Goal: Information Seeking & Learning: Learn about a topic

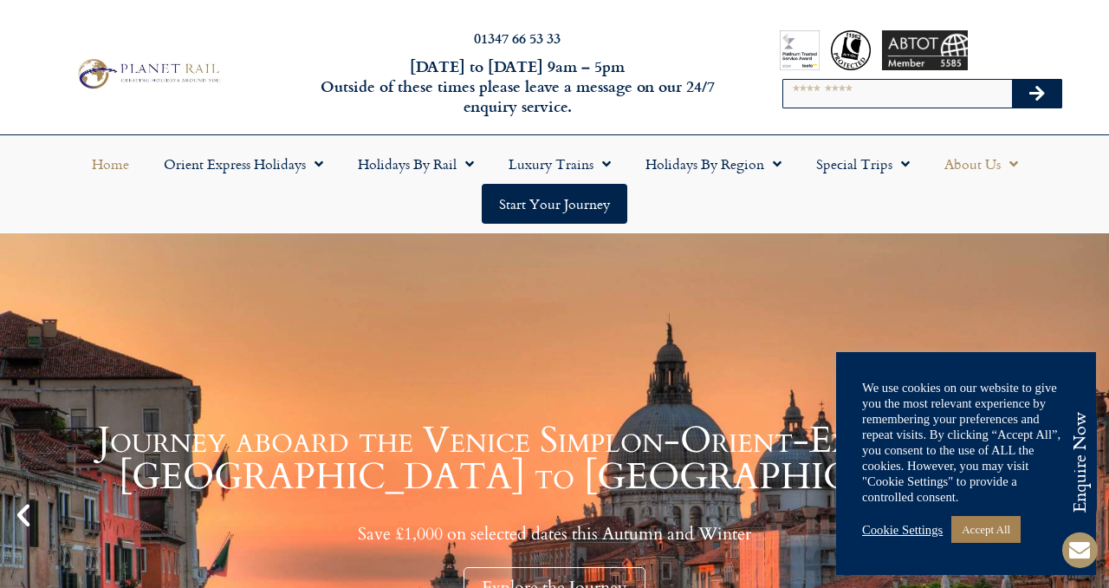
click at [990, 162] on link "About Us" at bounding box center [981, 164] width 108 height 40
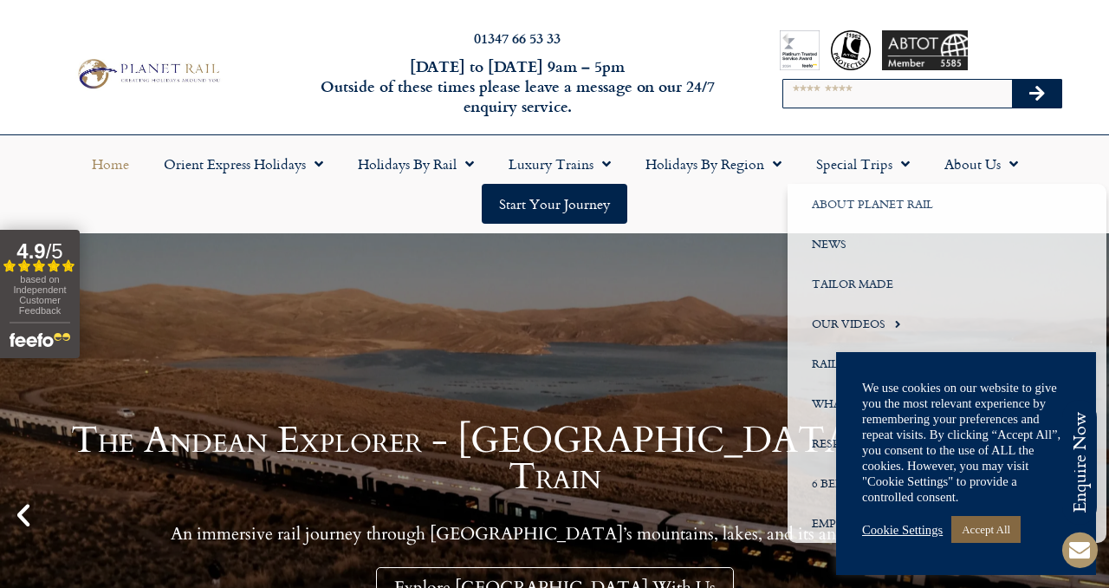
click at [993, 530] on link "Accept All" at bounding box center [985, 529] width 69 height 27
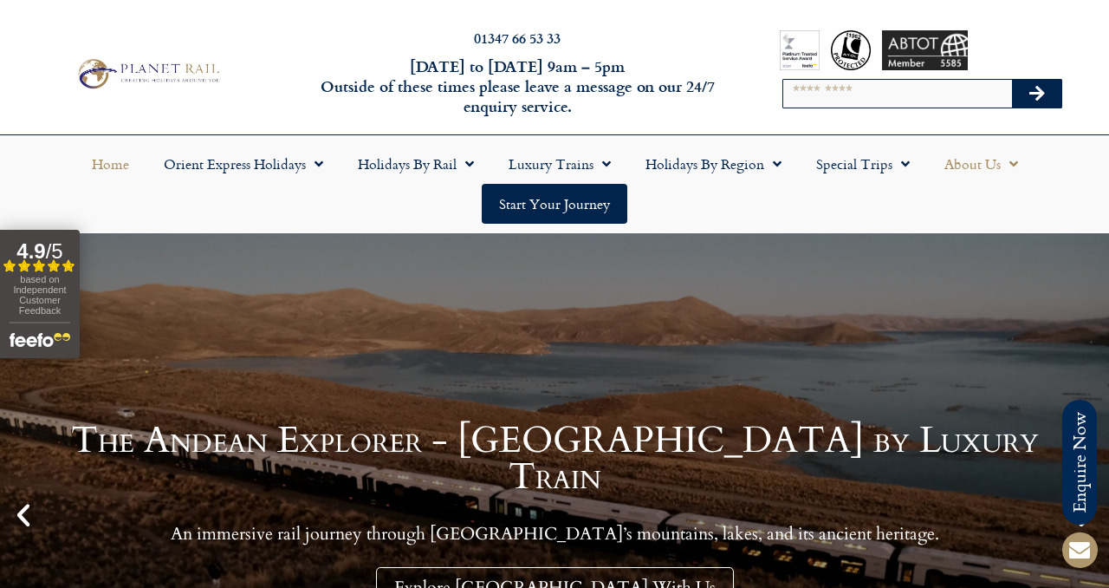
click at [984, 175] on link "About Us" at bounding box center [981, 164] width 108 height 40
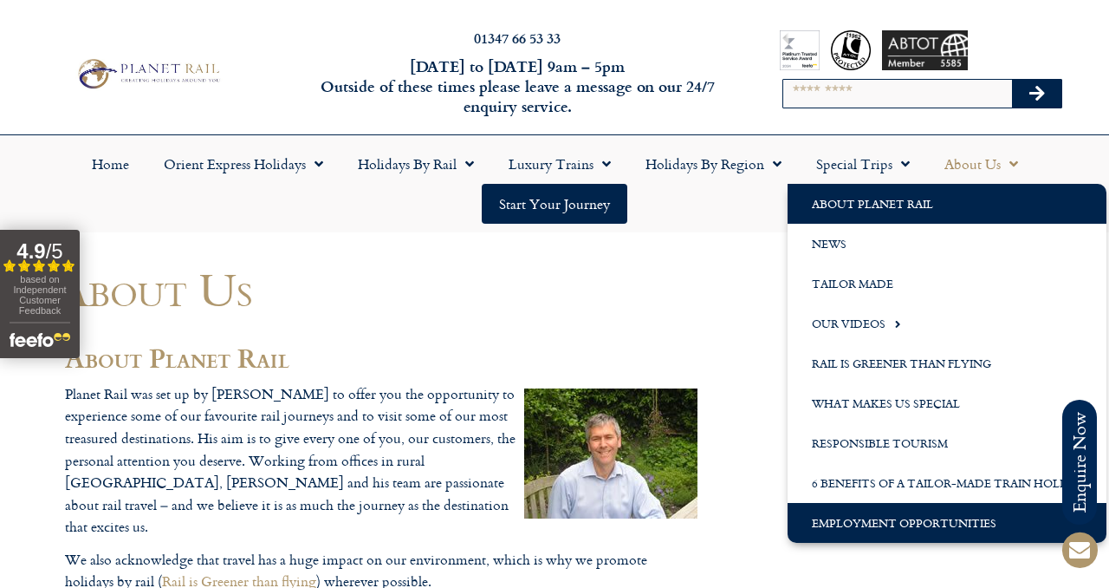
click at [964, 521] on link "Employment Opportunities" at bounding box center [947, 523] width 319 height 40
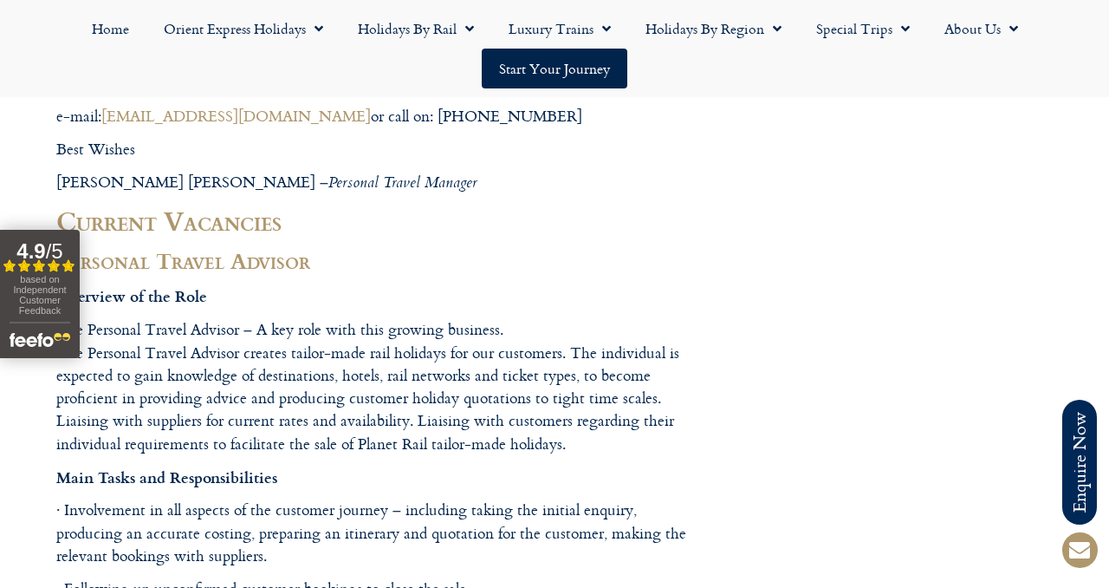
scroll to position [1120, 0]
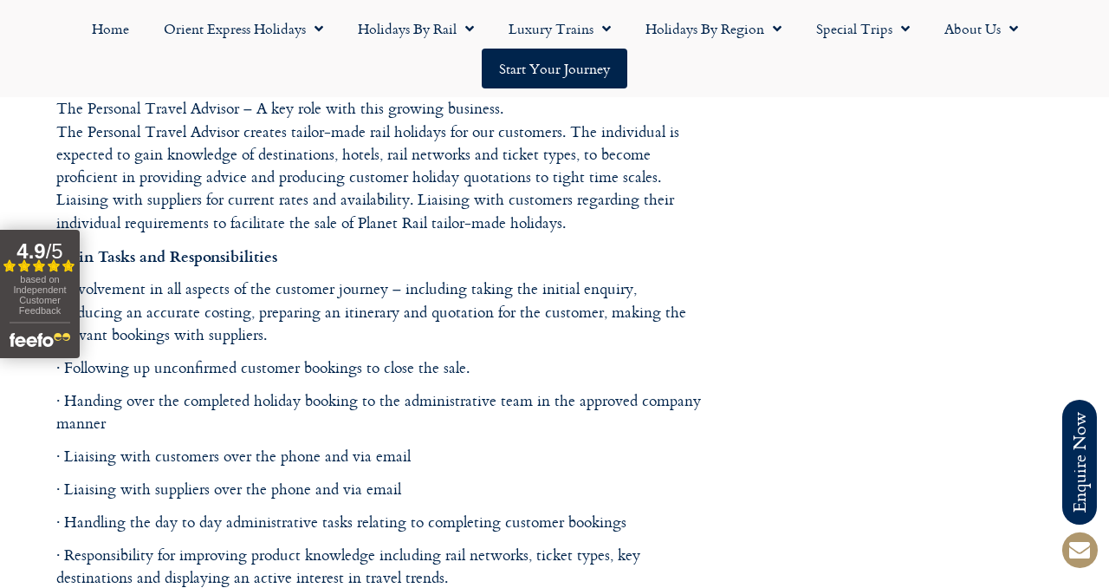
drag, startPoint x: 51, startPoint y: 303, endPoint x: 193, endPoint y: 199, distance: 176.1
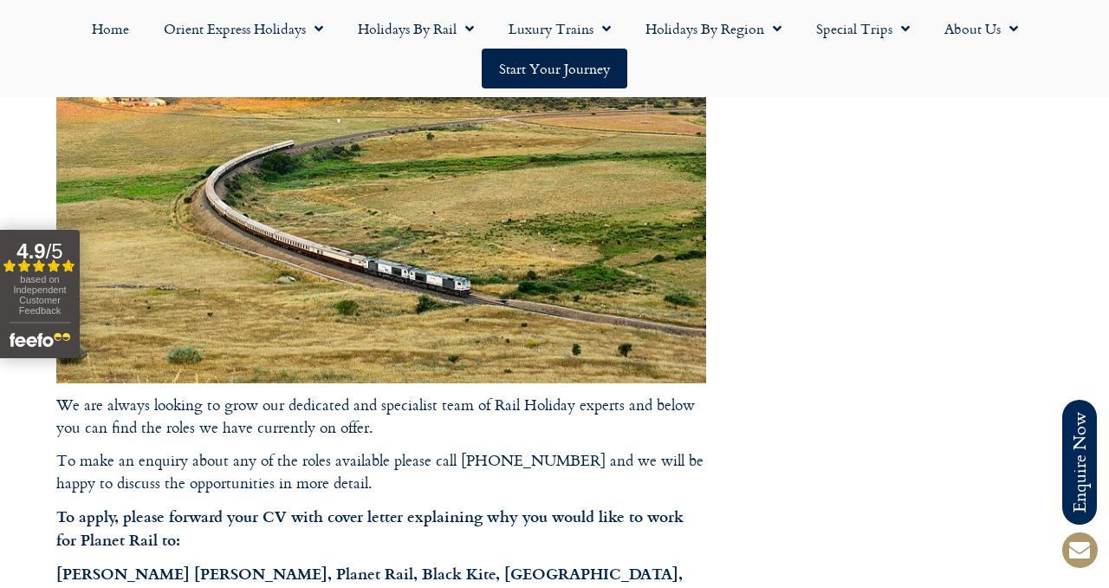
scroll to position [0, 0]
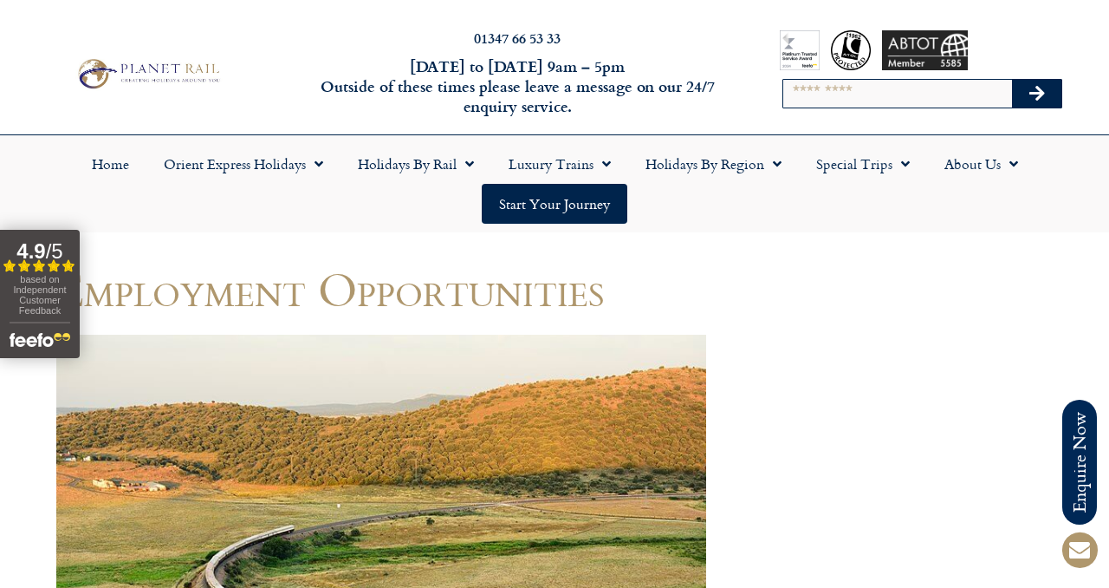
click at [26, 308] on span "based on Independent Customer Feedback" at bounding box center [39, 295] width 53 height 42
click at [346, 198] on ul "Home Orient Express Holidays Venice Simplon-Orient-Express – 2025 Venice Simplo…" at bounding box center [555, 184] width 1092 height 80
click at [107, 188] on ul "Home Orient Express Holidays Venice Simplon-Orient-Express – 2025 Venice Simplo…" at bounding box center [555, 184] width 1092 height 80
click at [110, 168] on link "Home" at bounding box center [111, 164] width 72 height 40
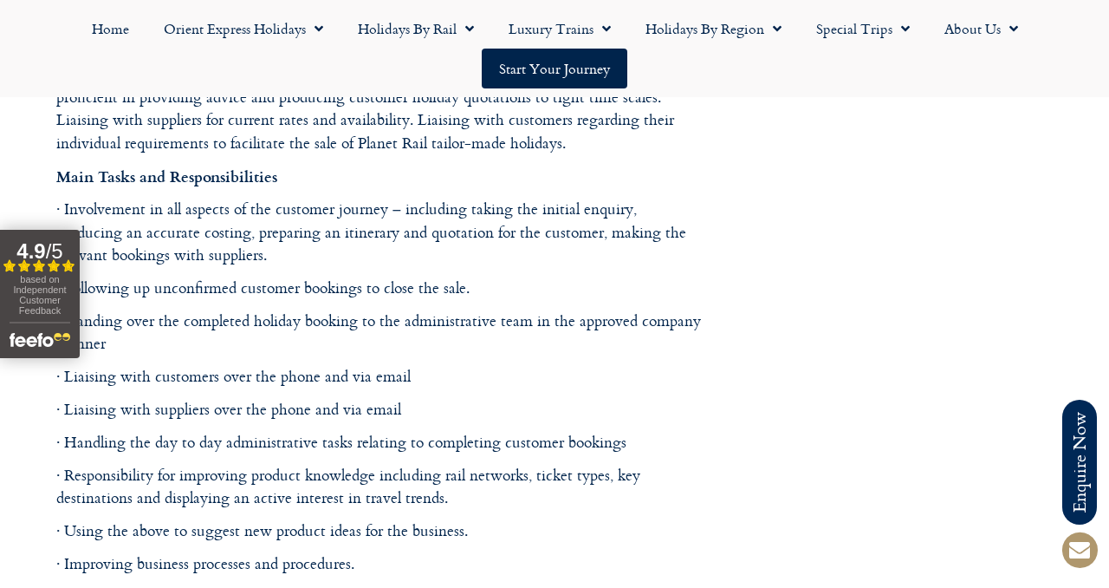
scroll to position [1201, 0]
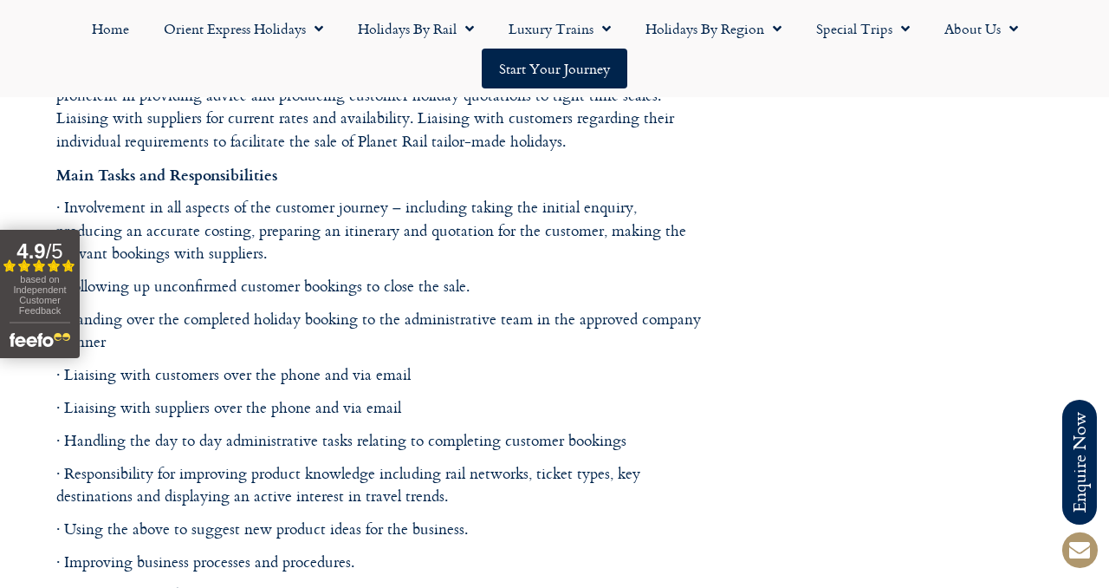
click at [603, 485] on p "· Responsibility for improving product knowledge including rail networks, ticke…" at bounding box center [381, 485] width 650 height 46
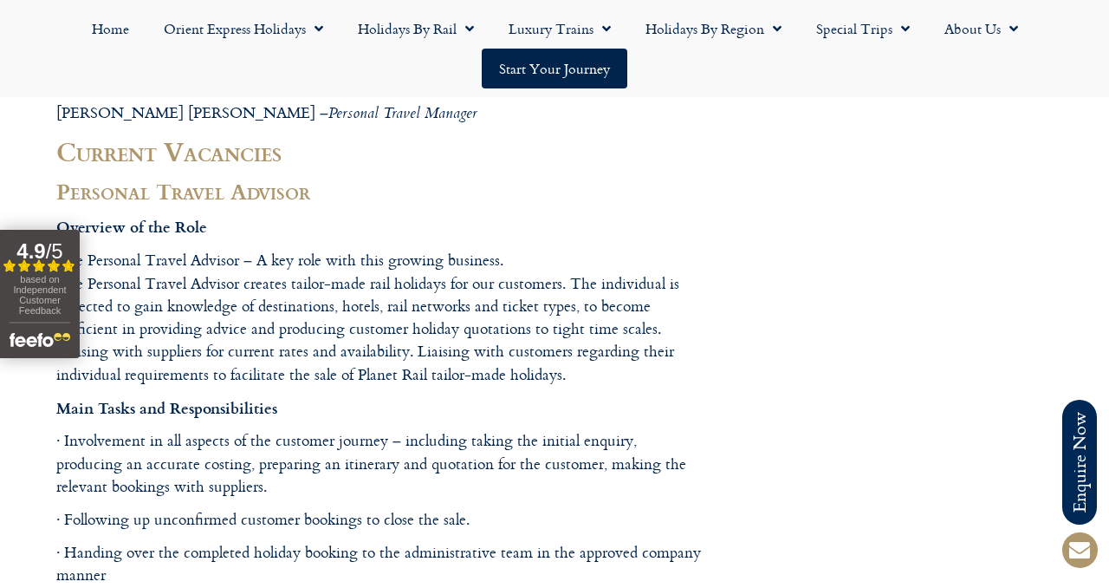
scroll to position [977, 0]
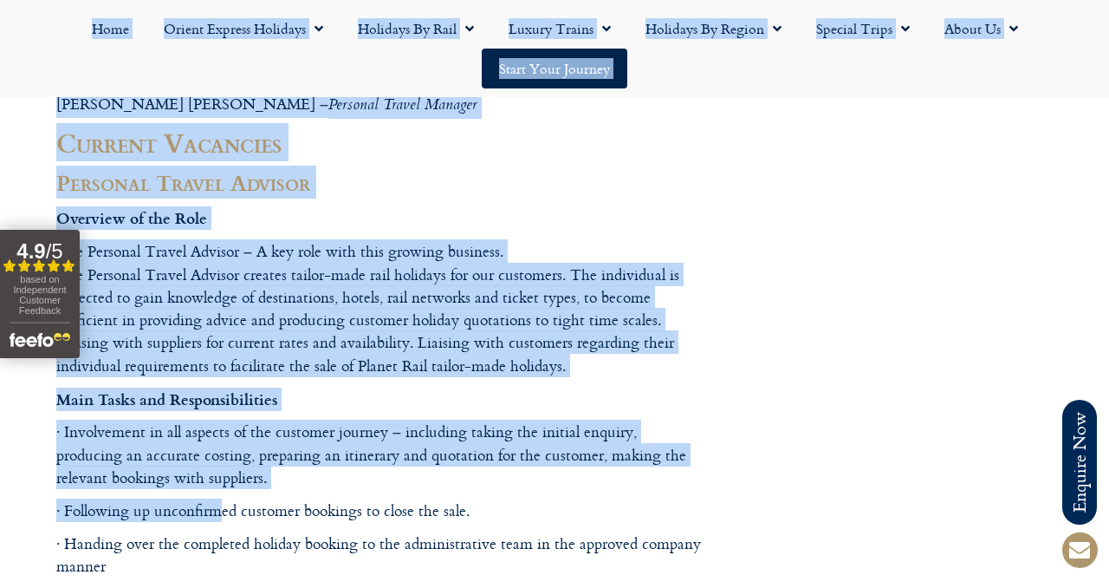
drag, startPoint x: 49, startPoint y: 210, endPoint x: 221, endPoint y: 502, distance: 339.1
click at [365, 429] on p "· Involvement in all aspects of the customer journey – including taking the ini…" at bounding box center [381, 454] width 650 height 68
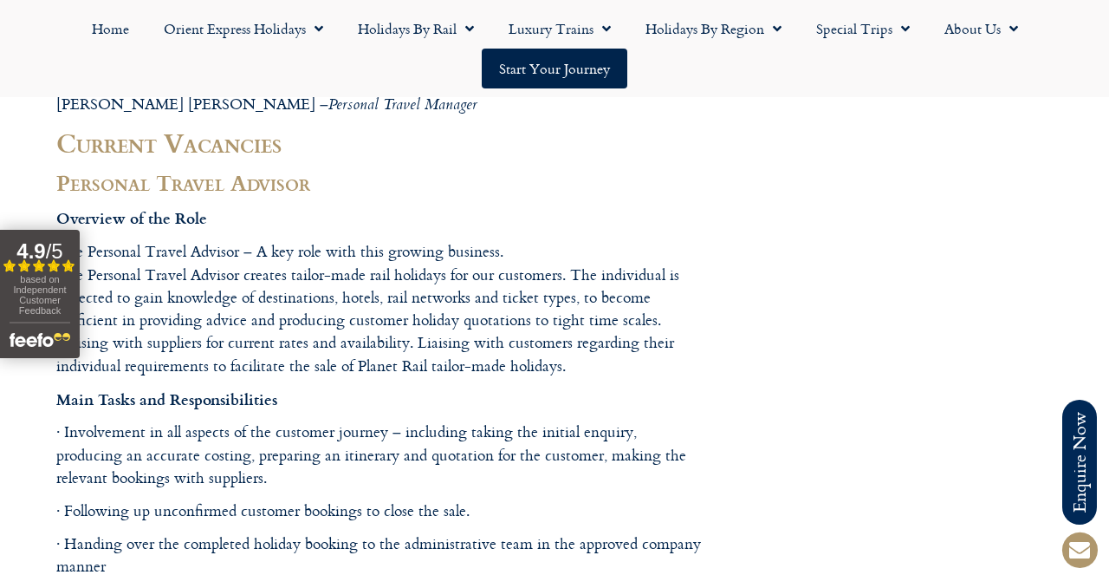
click at [84, 185] on h3 "Personal Travel Advisor" at bounding box center [381, 182] width 650 height 29
click at [59, 211] on b "Overview of the Role" at bounding box center [131, 217] width 151 height 23
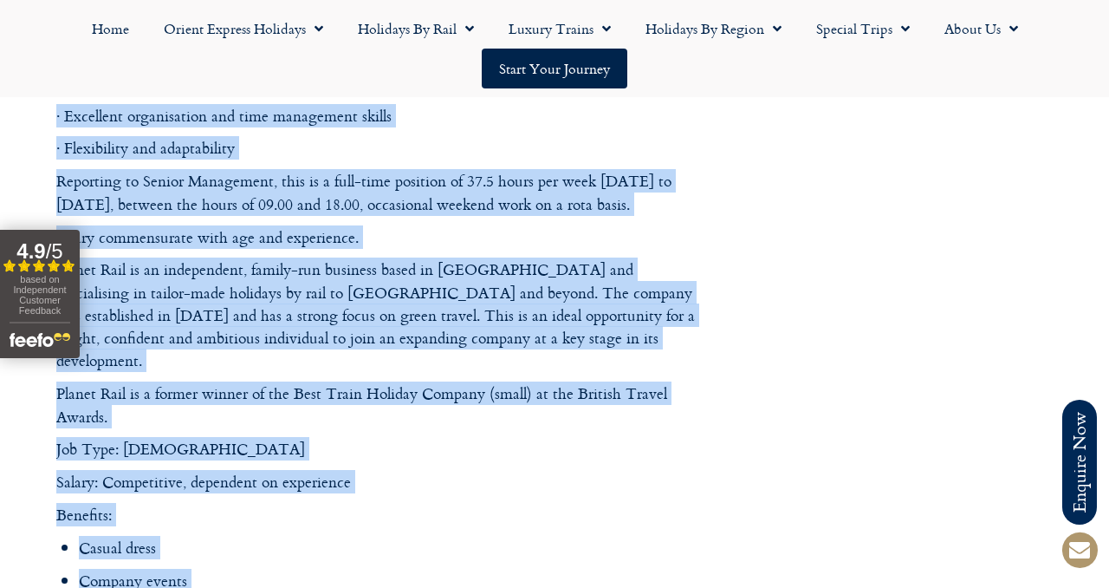
scroll to position [2165, 0]
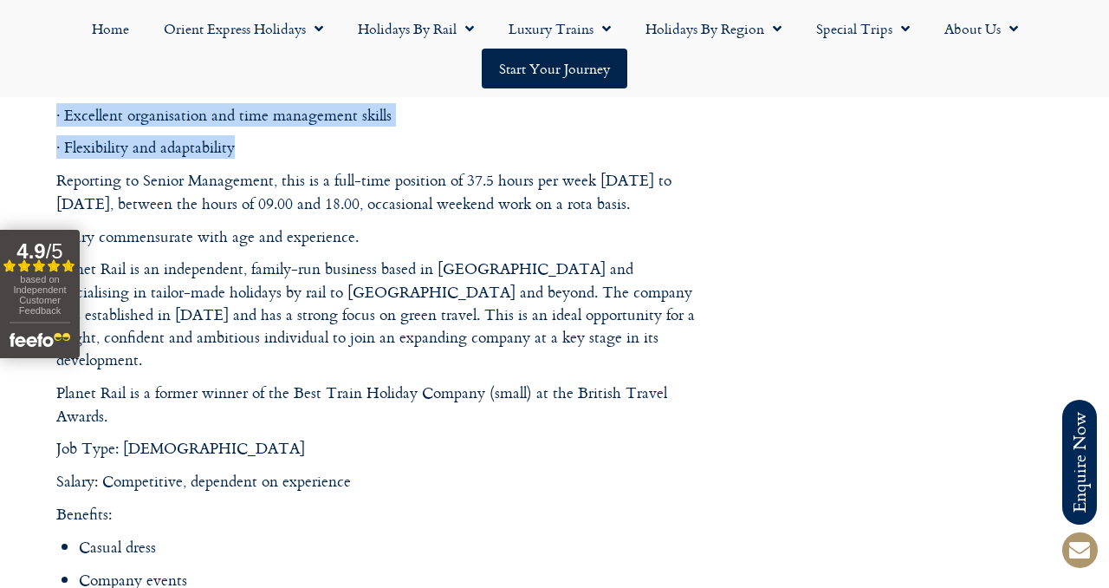
drag, startPoint x: 56, startPoint y: 141, endPoint x: 412, endPoint y: 149, distance: 356.2
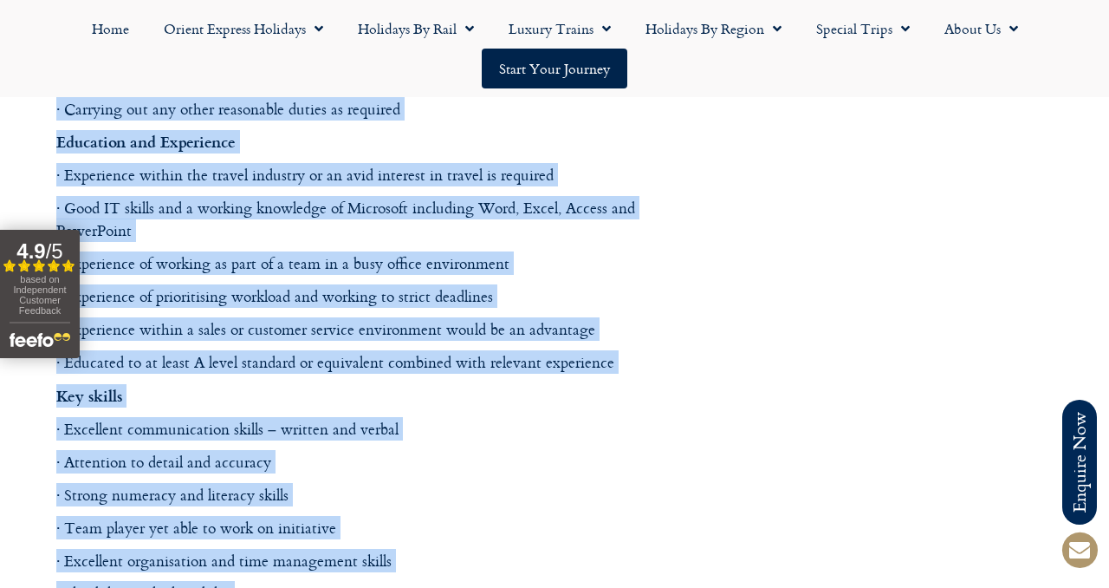
scroll to position [1713, 0]
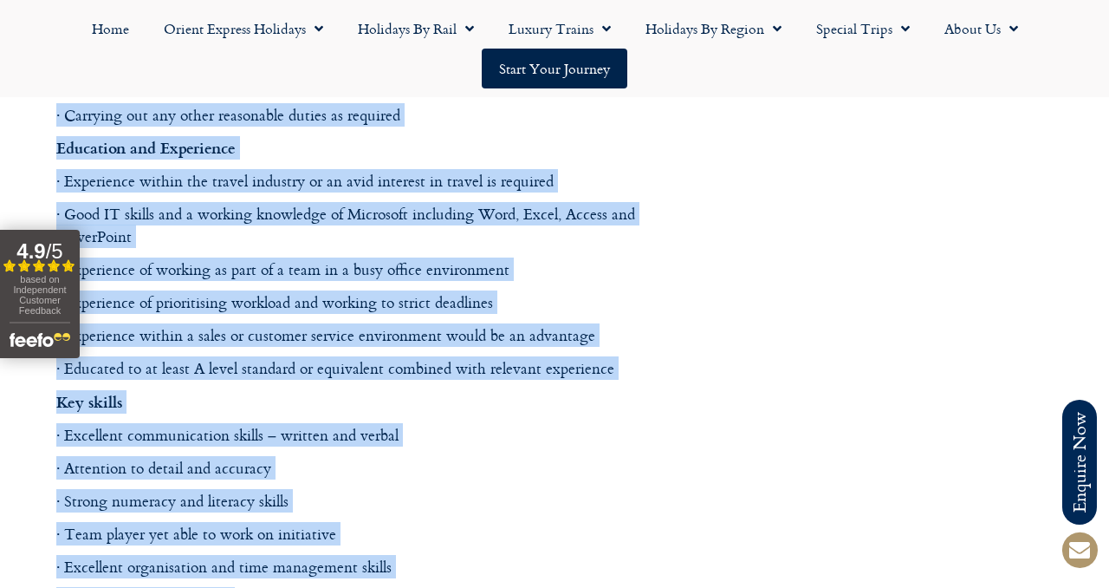
copy div "The Personal Travel Advisor – A key role with this growing business. The Person…"
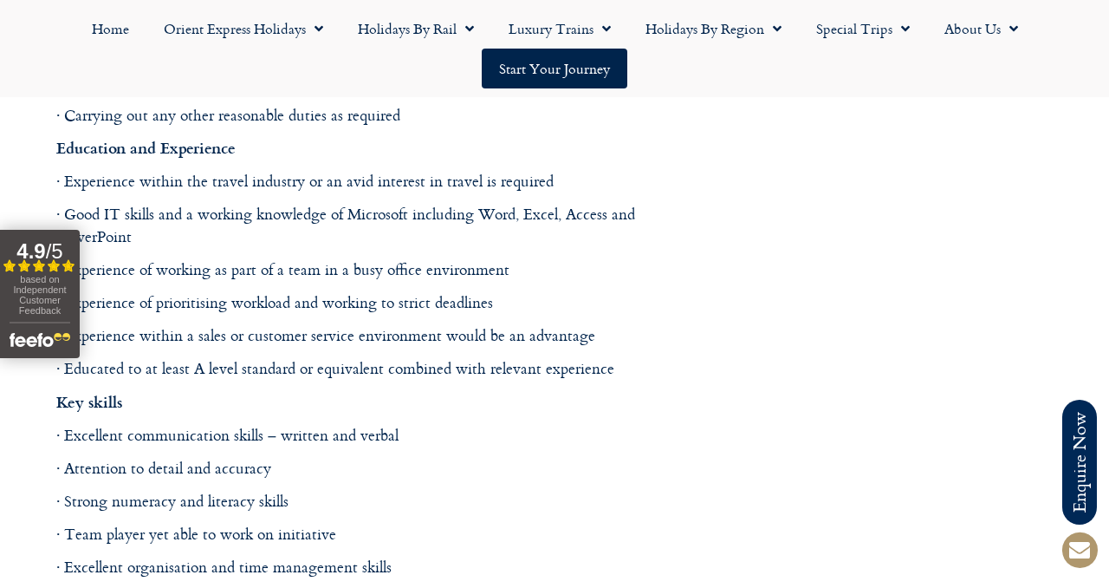
click at [796, 396] on div at bounding box center [554, 167] width 1109 height 3761
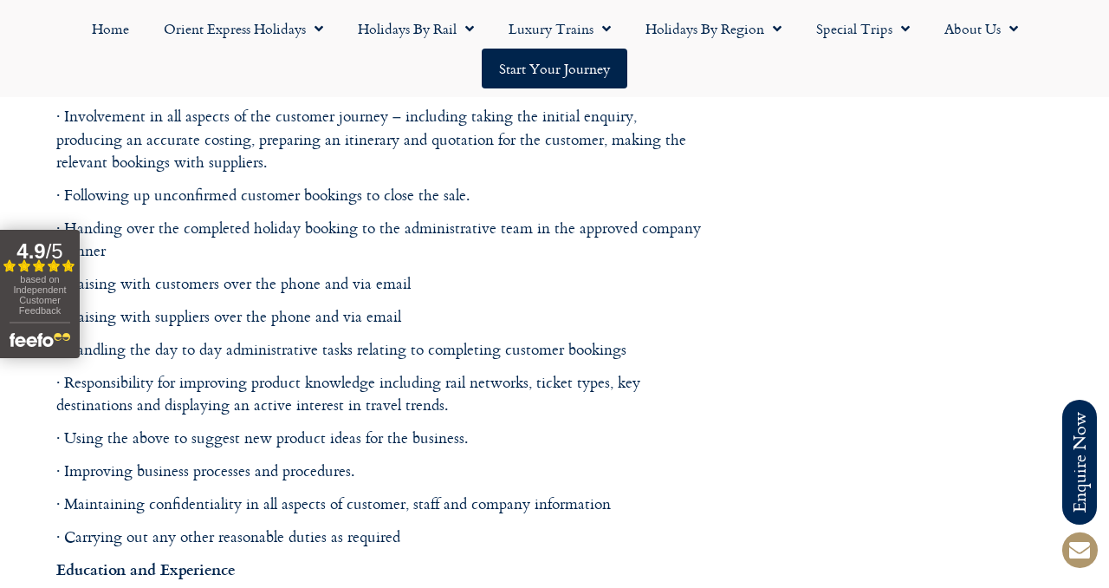
scroll to position [1302, 0]
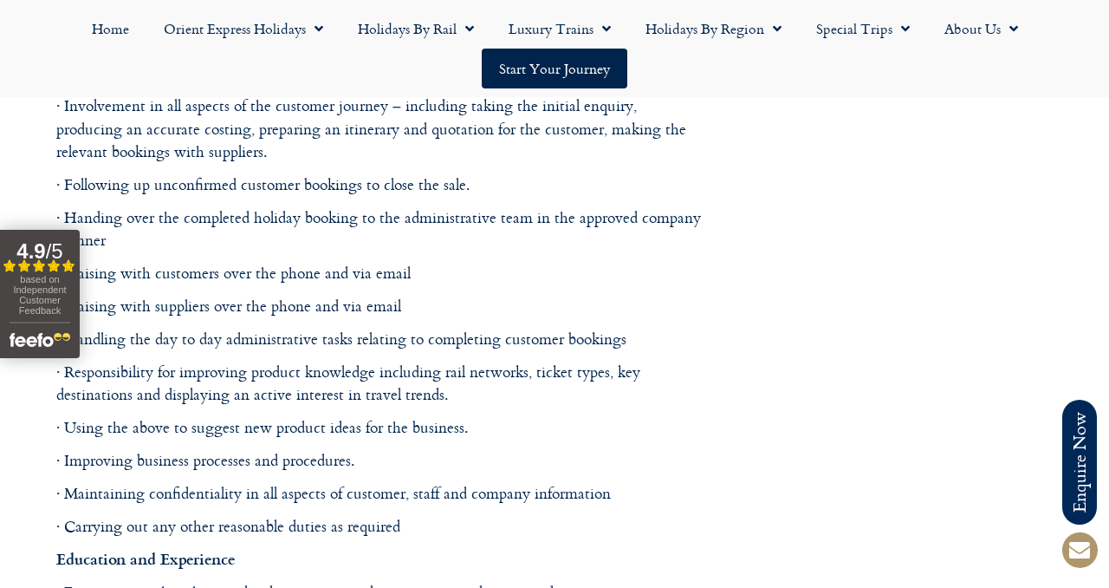
click at [706, 455] on div at bounding box center [554, 578] width 1109 height 3761
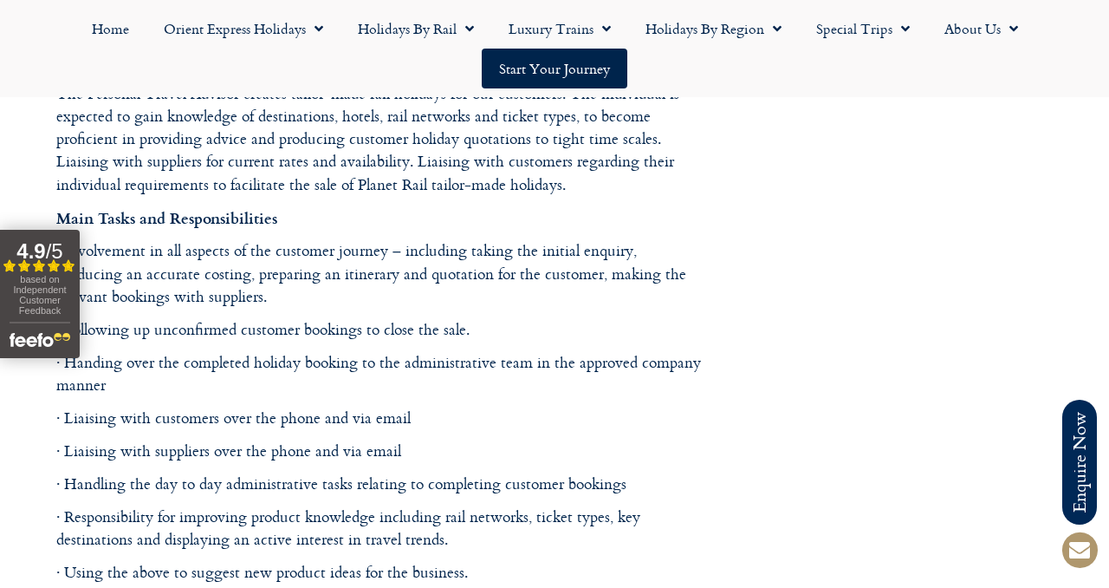
scroll to position [1322, 0]
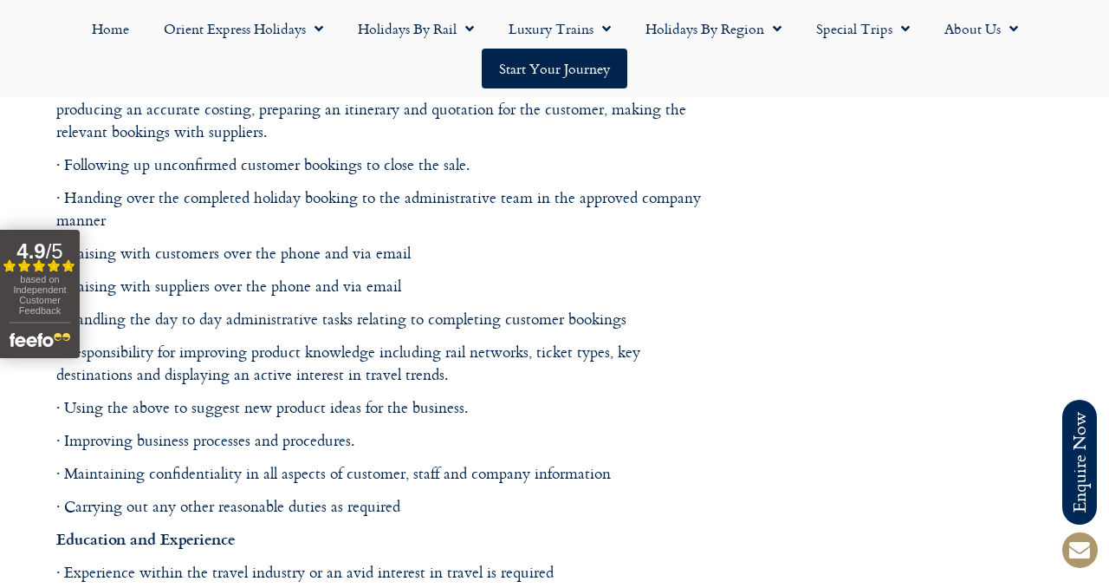
click at [668, 396] on p "· Using the above to suggest new product ideas for the business." at bounding box center [381, 407] width 650 height 23
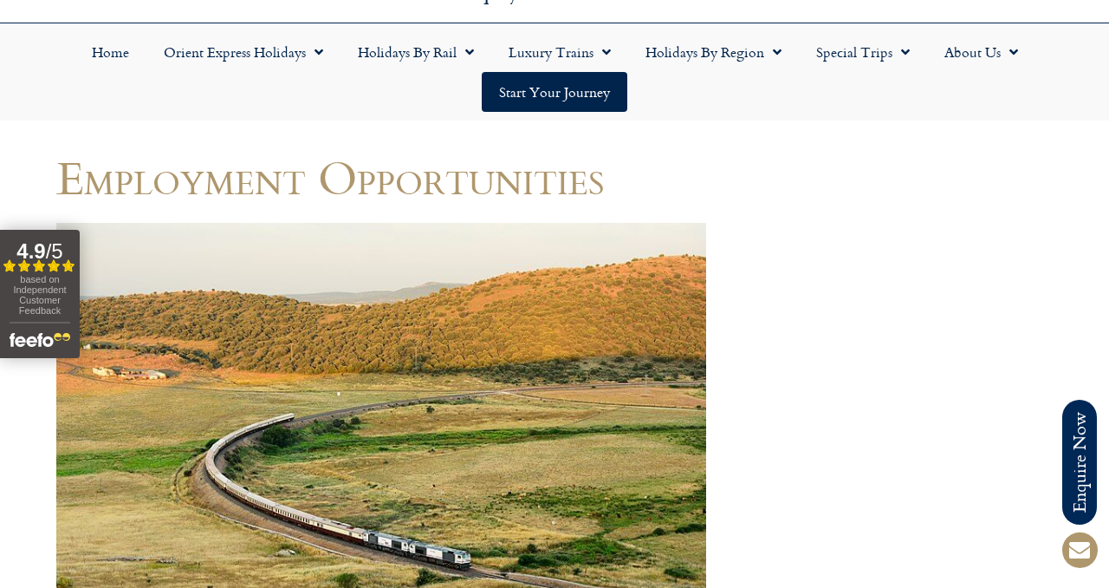
scroll to position [218, 0]
